Goal: Transaction & Acquisition: Download file/media

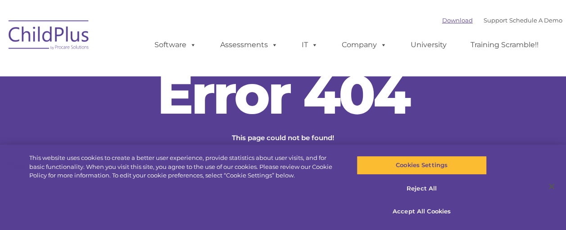
click at [442, 20] on link "Download" at bounding box center [457, 20] width 31 height 7
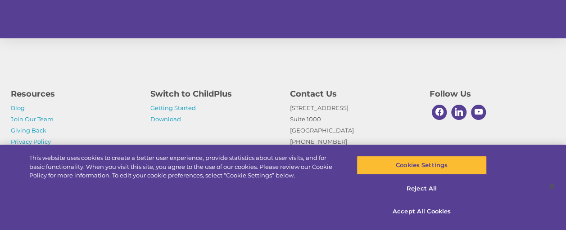
scroll to position [216, 0]
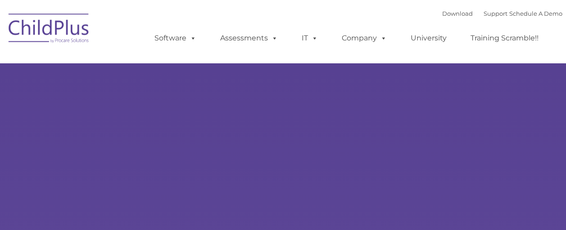
type input ""
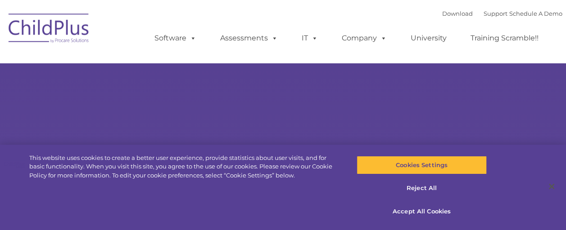
select select "MEDIUM"
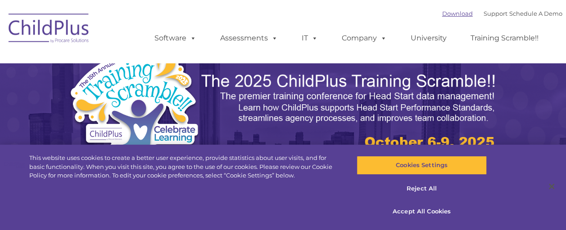
click at [442, 10] on link "Download" at bounding box center [457, 13] width 31 height 7
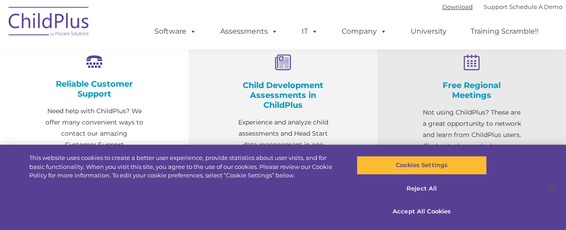
scroll to position [352, 0]
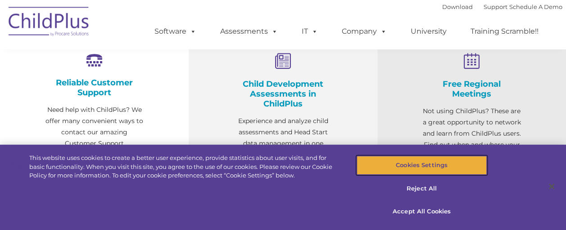
click at [436, 167] on button "Cookies Settings" at bounding box center [421, 165] width 130 height 19
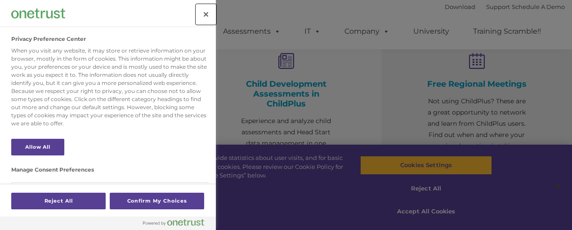
click at [208, 12] on button "Close" at bounding box center [206, 14] width 20 height 20
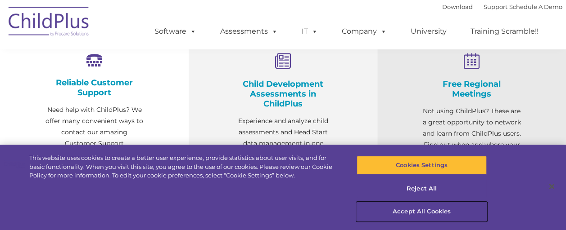
click at [400, 211] on button "Accept All Cookies" at bounding box center [421, 211] width 130 height 19
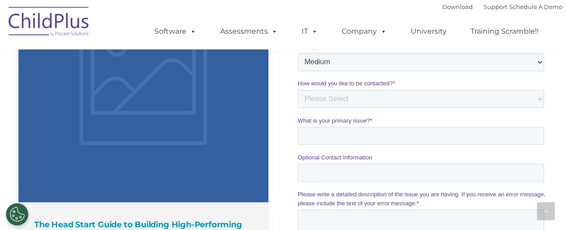
scroll to position [711, 0]
